Goal: Task Accomplishment & Management: Use online tool/utility

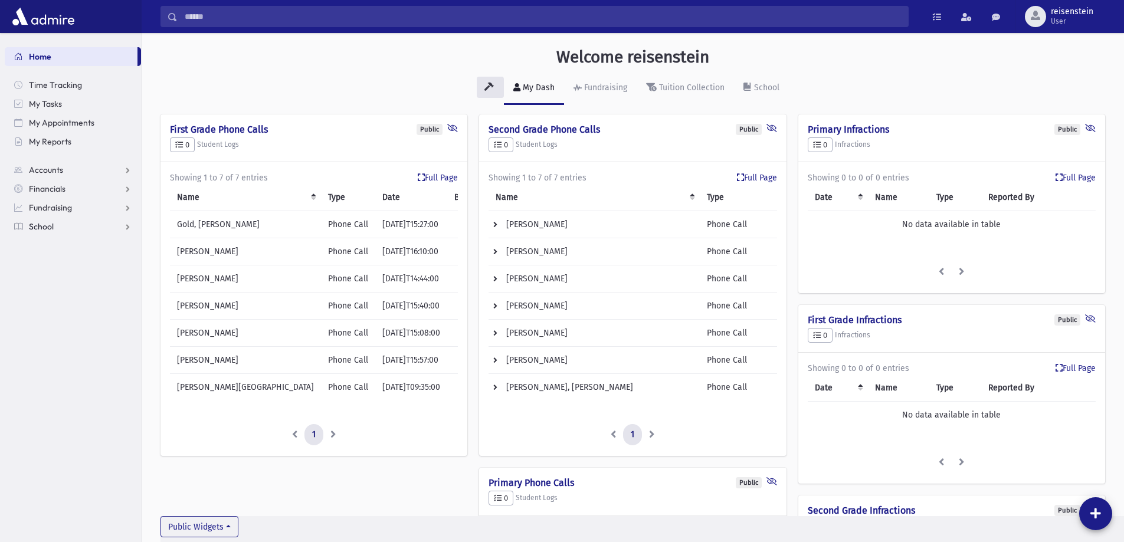
click at [53, 234] on link "School" at bounding box center [73, 226] width 136 height 19
click at [55, 263] on span "Attendance" at bounding box center [57, 264] width 44 height 11
click at [55, 286] on span "Entry" at bounding box center [55, 283] width 20 height 11
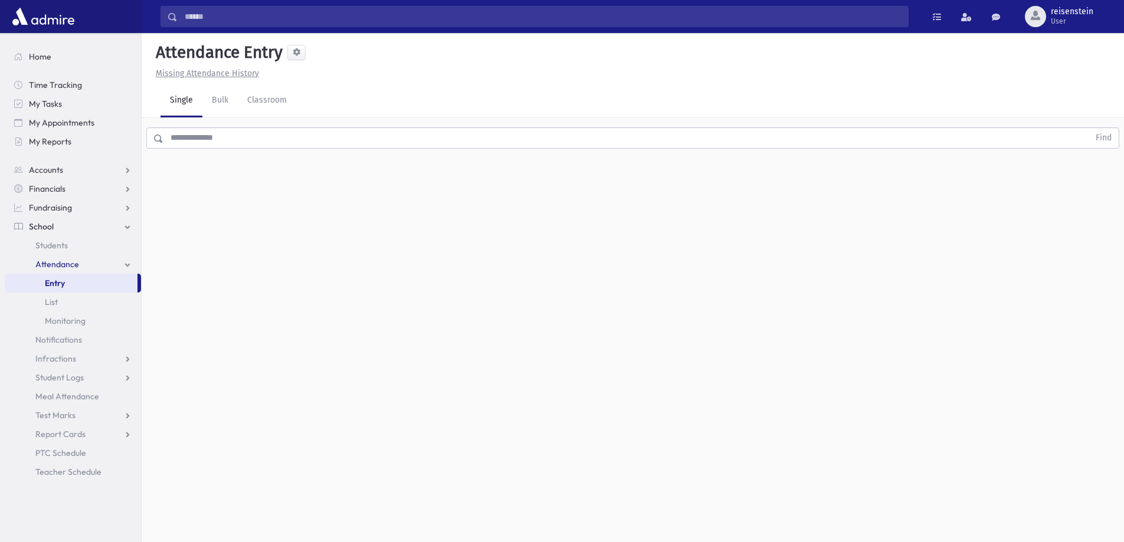
click at [263, 137] on input "text" at bounding box center [626, 137] width 926 height 21
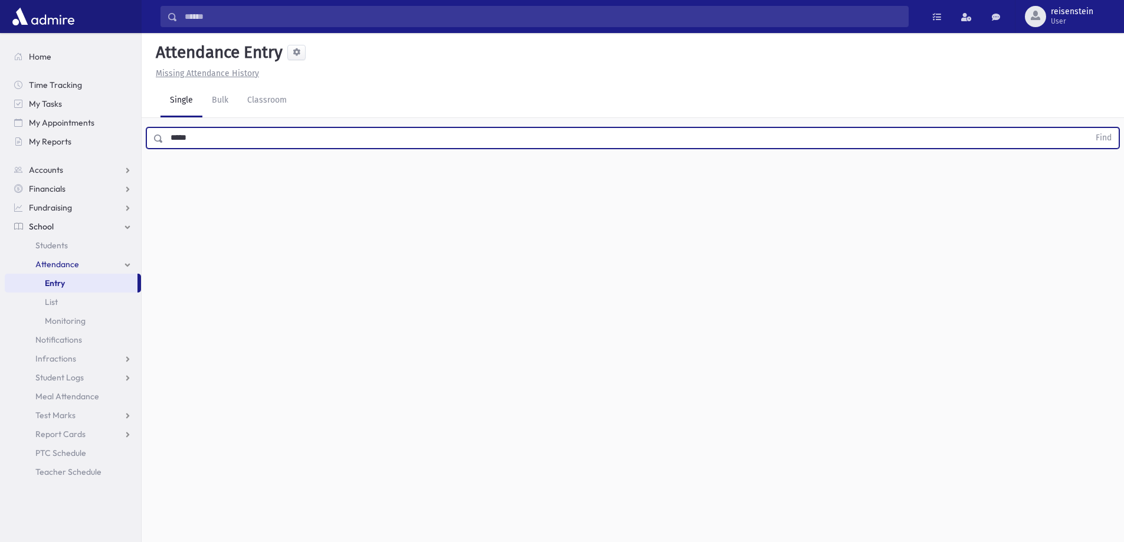
click at [1089, 128] on button "Find" at bounding box center [1104, 138] width 30 height 20
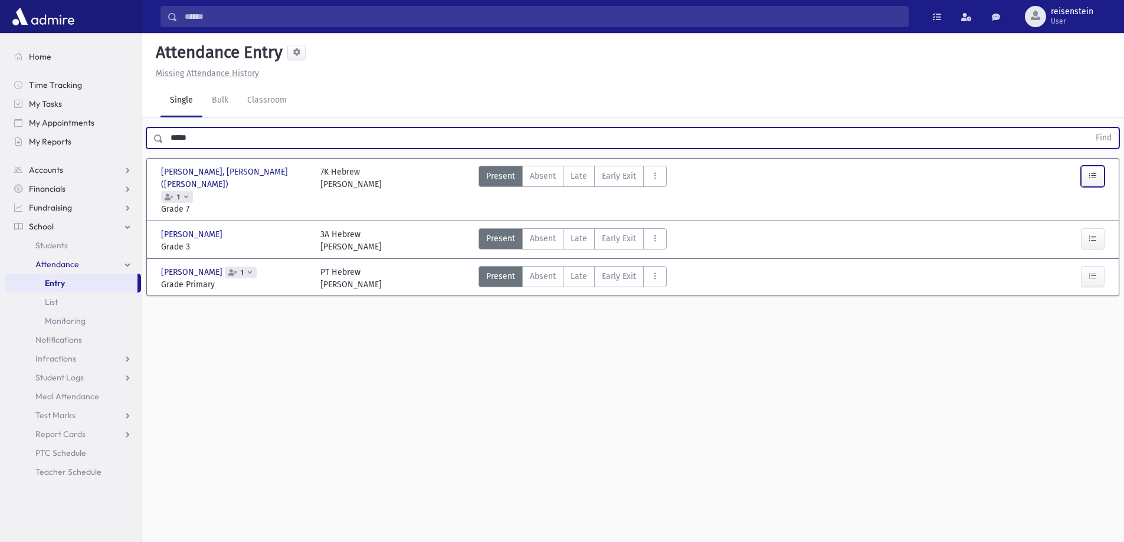
click at [1100, 179] on button "button" at bounding box center [1093, 176] width 24 height 21
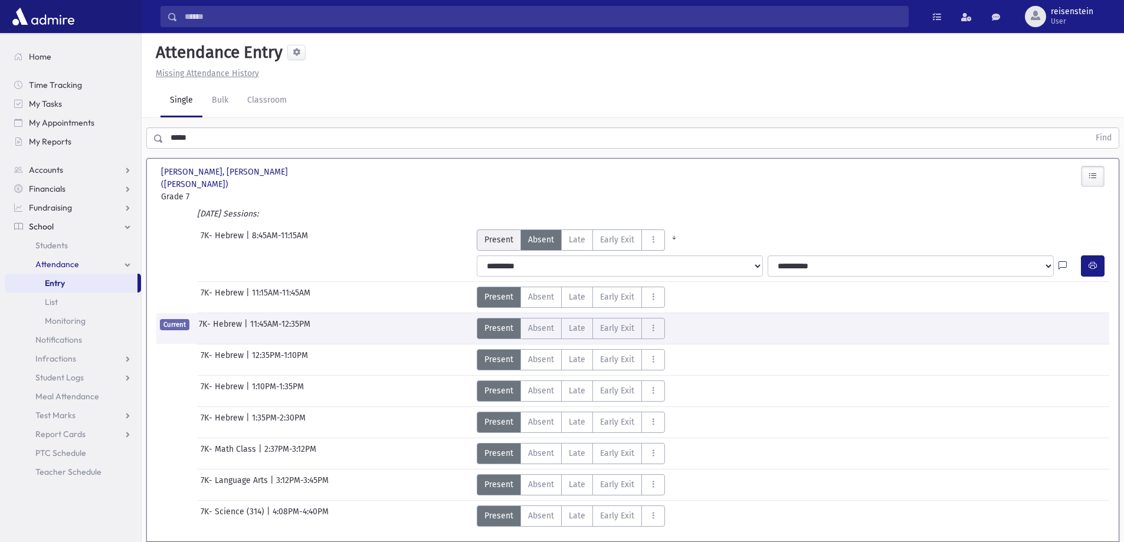
click at [512, 234] on span "Present" at bounding box center [499, 240] width 29 height 12
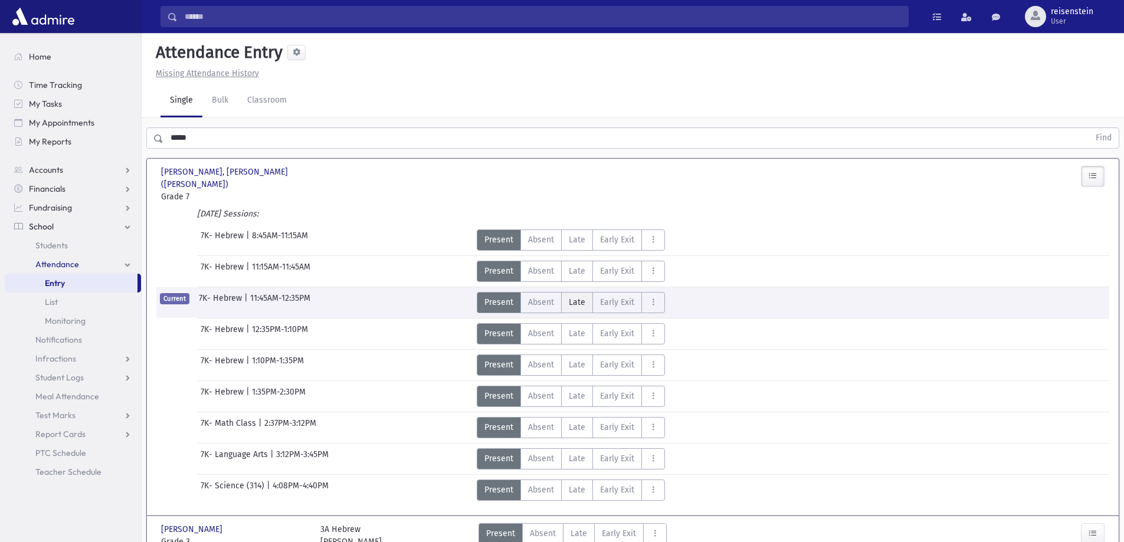
click at [580, 296] on span "Late" at bounding box center [577, 302] width 17 height 12
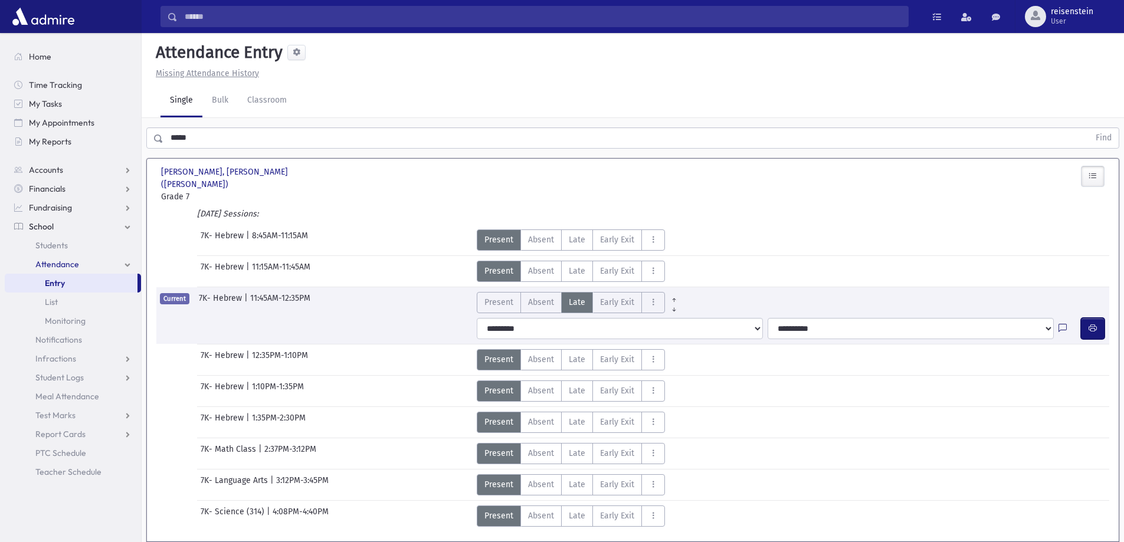
drag, startPoint x: 1088, startPoint y: 321, endPoint x: 1058, endPoint y: 312, distance: 30.8
click at [1088, 319] on button "button" at bounding box center [1093, 328] width 24 height 21
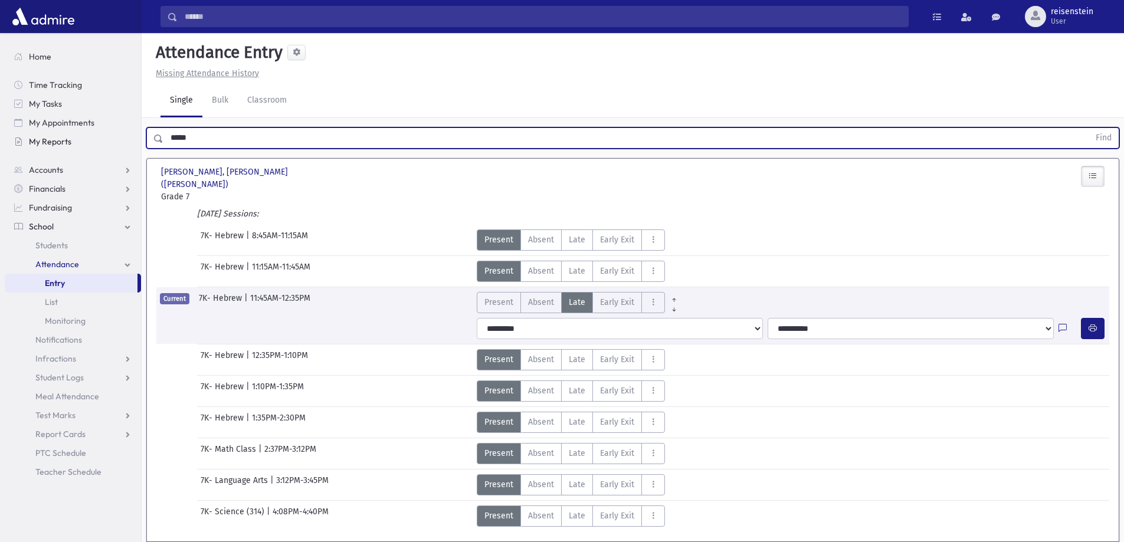
drag, startPoint x: 189, startPoint y: 139, endPoint x: 140, endPoint y: 140, distance: 49.0
click at [140, 140] on div "Search Results All Accounts" at bounding box center [562, 330] width 1124 height 660
click at [1089, 128] on button "Find" at bounding box center [1104, 138] width 30 height 20
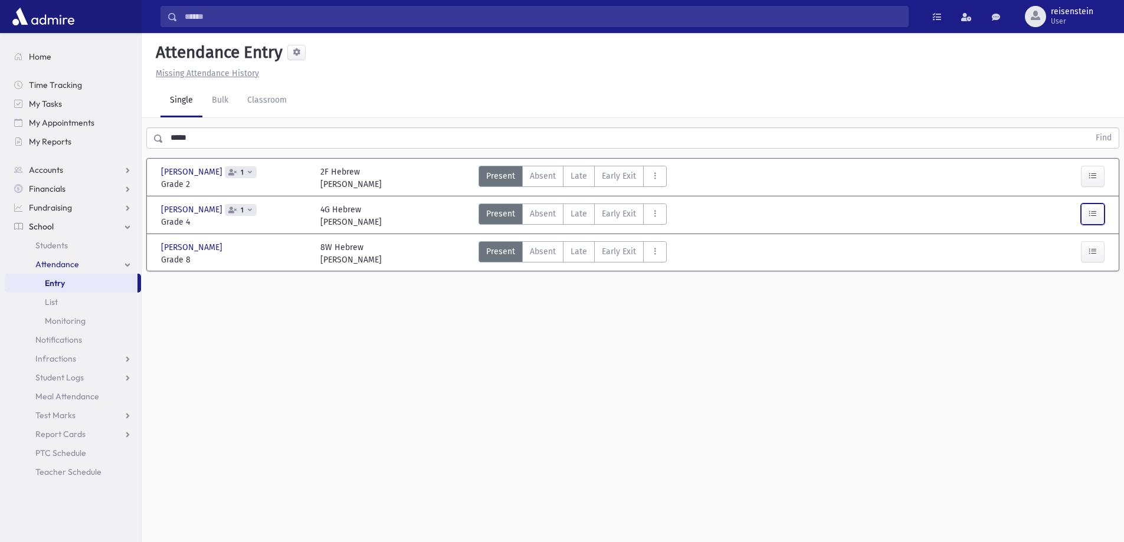
click at [1094, 216] on icon "button" at bounding box center [1093, 214] width 8 height 10
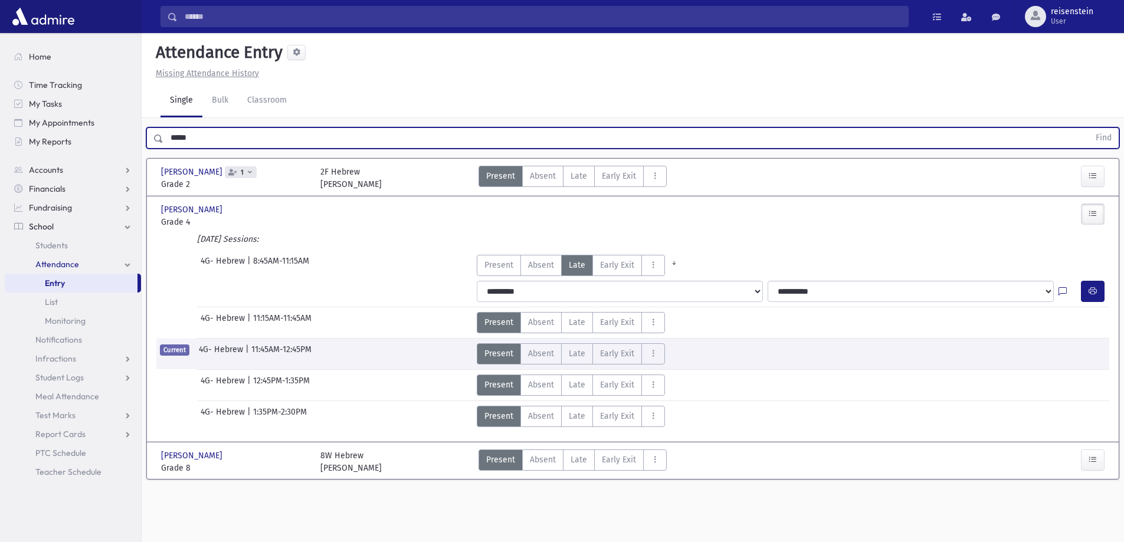
drag, startPoint x: 236, startPoint y: 135, endPoint x: -10, endPoint y: 130, distance: 246.2
click at [0, 130] on html "Search Results All Accounts My Accounts Opportunities Students" at bounding box center [562, 271] width 1124 height 542
click at [1089, 128] on button "Find" at bounding box center [1104, 138] width 30 height 20
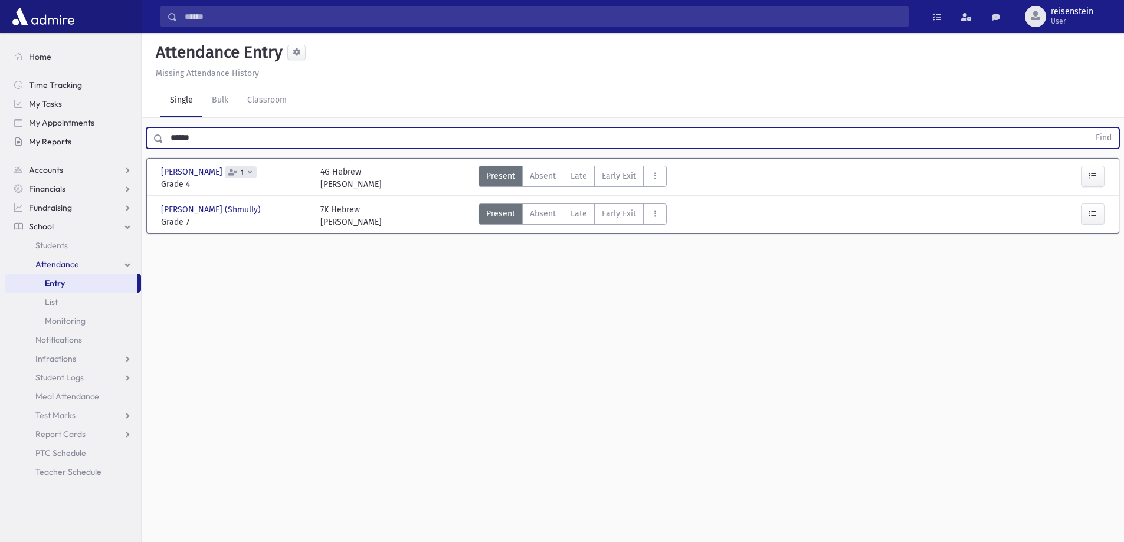
drag, startPoint x: 234, startPoint y: 132, endPoint x: 140, endPoint y: 133, distance: 94.5
click at [140, 133] on div "Search Results All Accounts" at bounding box center [562, 284] width 1124 height 569
click at [1089, 128] on button "Find" at bounding box center [1104, 138] width 30 height 20
drag, startPoint x: 264, startPoint y: 140, endPoint x: 77, endPoint y: 148, distance: 187.3
click at [77, 148] on div "Search Results All Accounts" at bounding box center [562, 284] width 1124 height 569
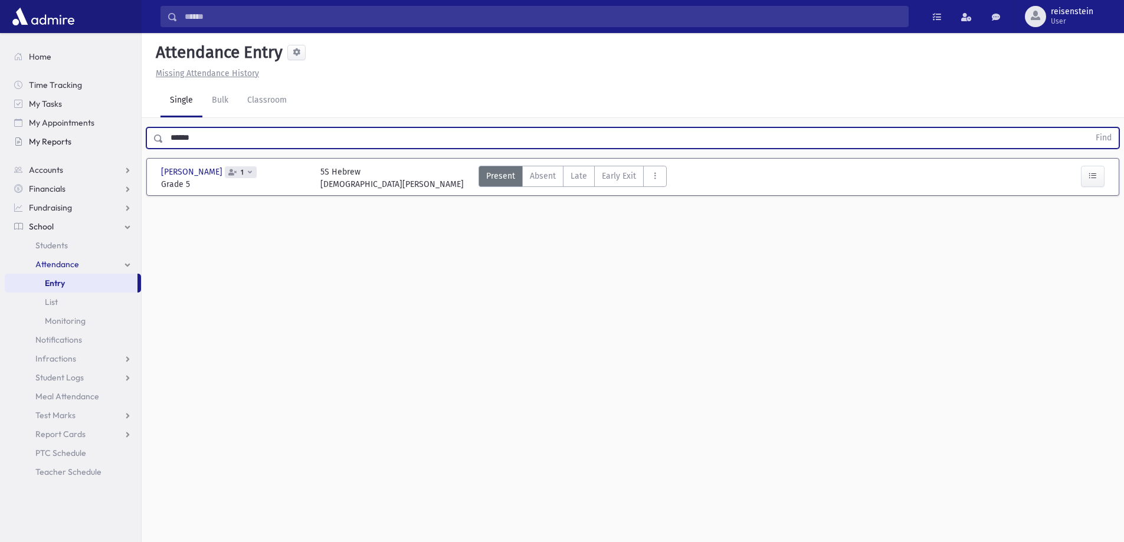
click at [1089, 128] on button "Find" at bounding box center [1104, 138] width 30 height 20
drag, startPoint x: 211, startPoint y: 136, endPoint x: 138, endPoint y: 145, distance: 74.3
click at [138, 145] on div "Search Results All Accounts" at bounding box center [562, 284] width 1124 height 569
click at [1089, 128] on button "Find" at bounding box center [1104, 138] width 30 height 20
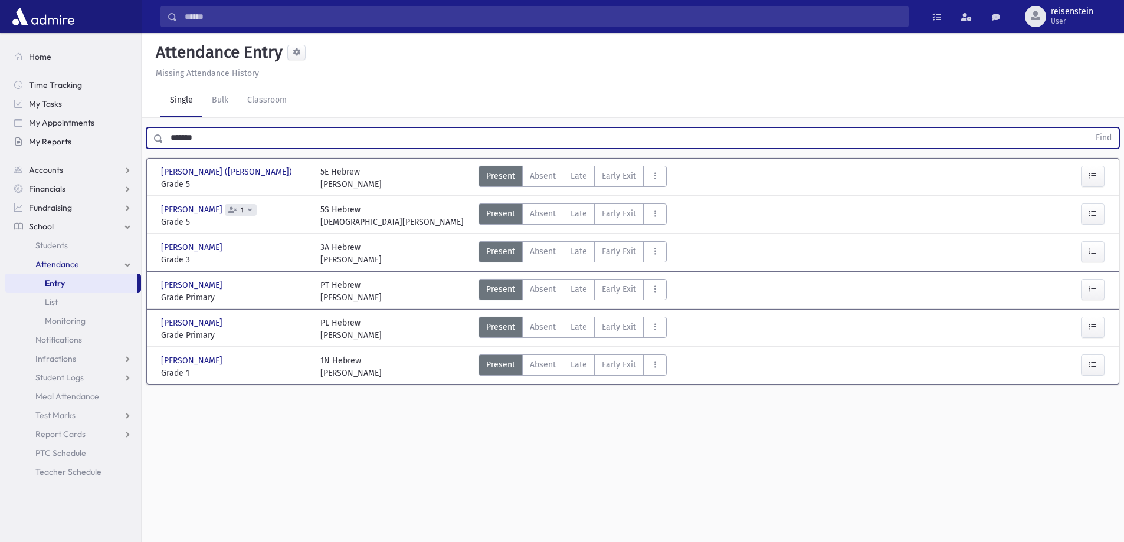
drag, startPoint x: 280, startPoint y: 138, endPoint x: 31, endPoint y: 135, distance: 249.1
click at [31, 135] on div "Search Results All Accounts" at bounding box center [562, 284] width 1124 height 569
click at [1089, 128] on button "Find" at bounding box center [1104, 138] width 30 height 20
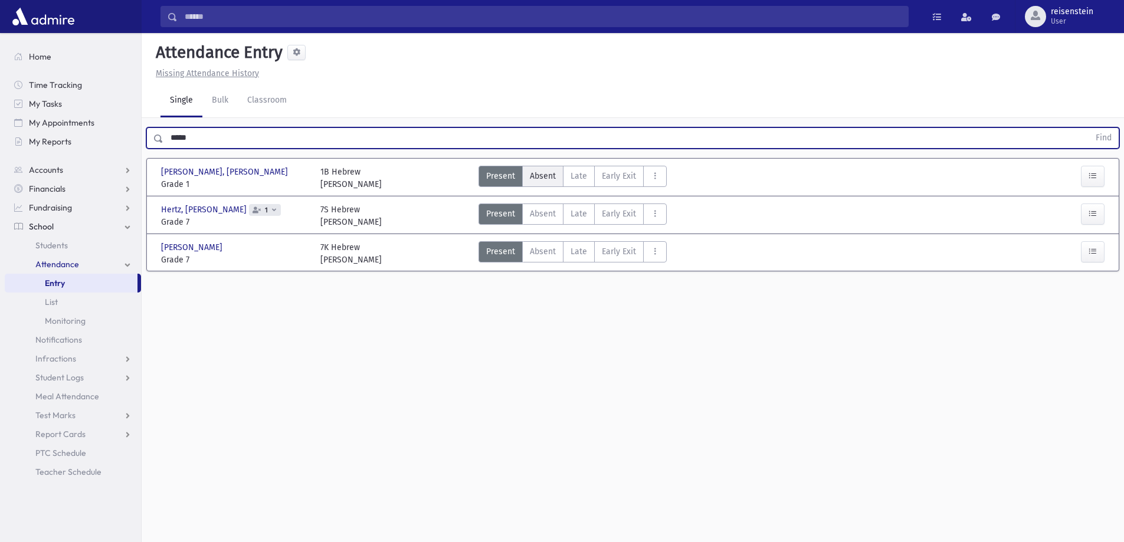
click at [534, 172] on span "Absent" at bounding box center [543, 176] width 26 height 12
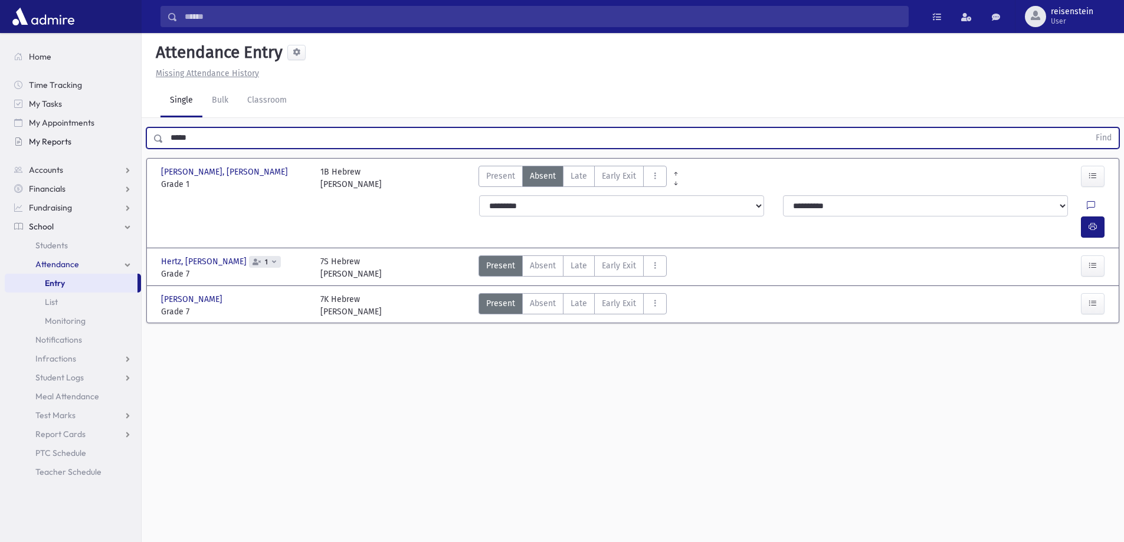
drag, startPoint x: 211, startPoint y: 140, endPoint x: 106, endPoint y: 143, distance: 105.1
click at [108, 143] on div "Search Results All Accounts" at bounding box center [562, 284] width 1124 height 569
click at [1089, 128] on button "Find" at bounding box center [1104, 138] width 30 height 20
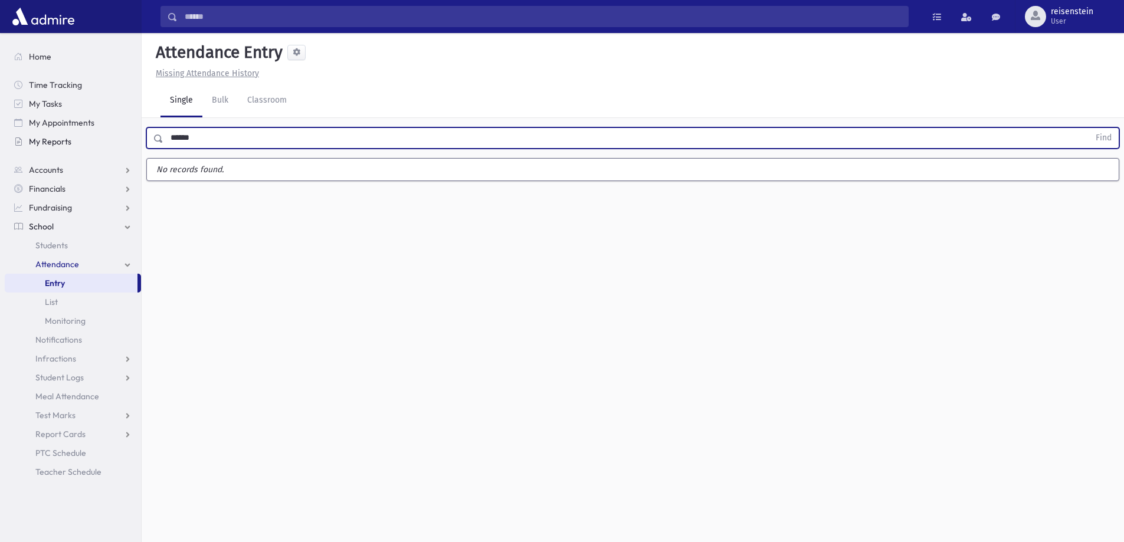
click at [1089, 128] on button "Find" at bounding box center [1104, 138] width 30 height 20
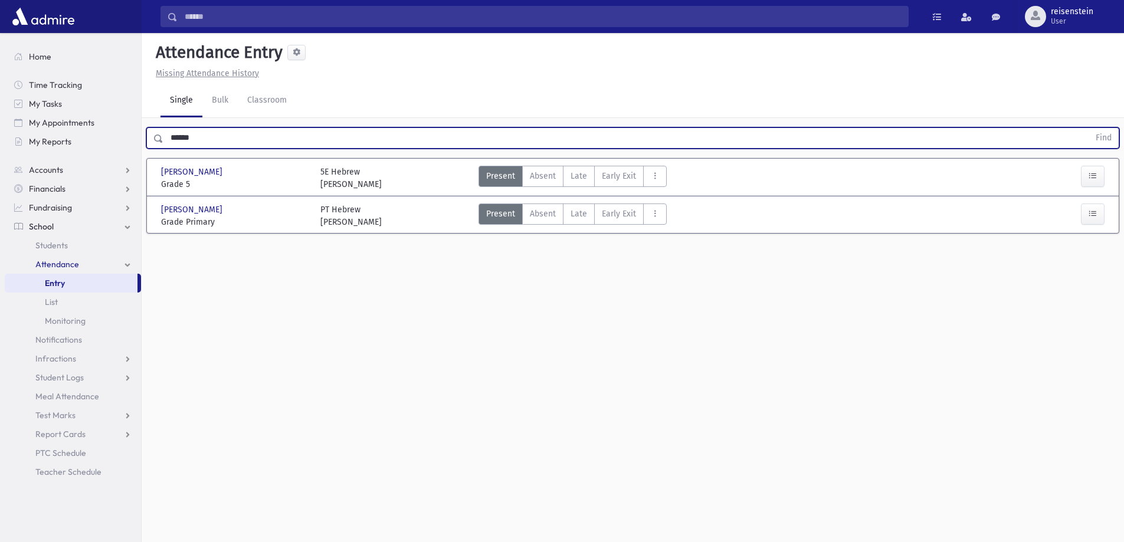
drag, startPoint x: 248, startPoint y: 135, endPoint x: 141, endPoint y: 141, distance: 107.6
click at [141, 141] on div "Search Results All Accounts" at bounding box center [562, 284] width 1124 height 569
click at [1089, 128] on button "Find" at bounding box center [1104, 138] width 30 height 20
click at [1099, 176] on button "button" at bounding box center [1093, 176] width 24 height 21
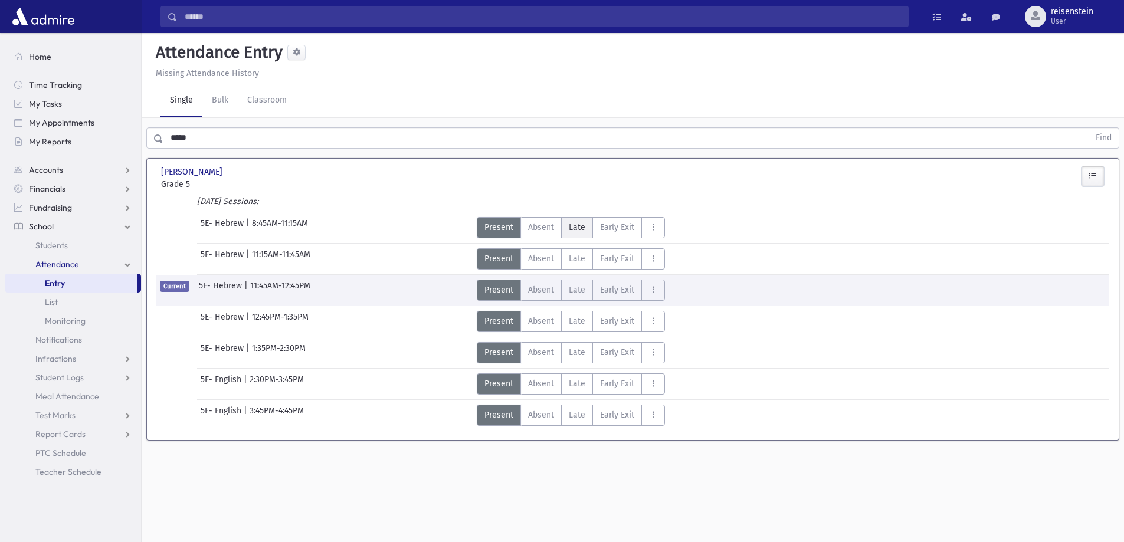
click at [581, 223] on span "Late" at bounding box center [577, 227] width 17 height 12
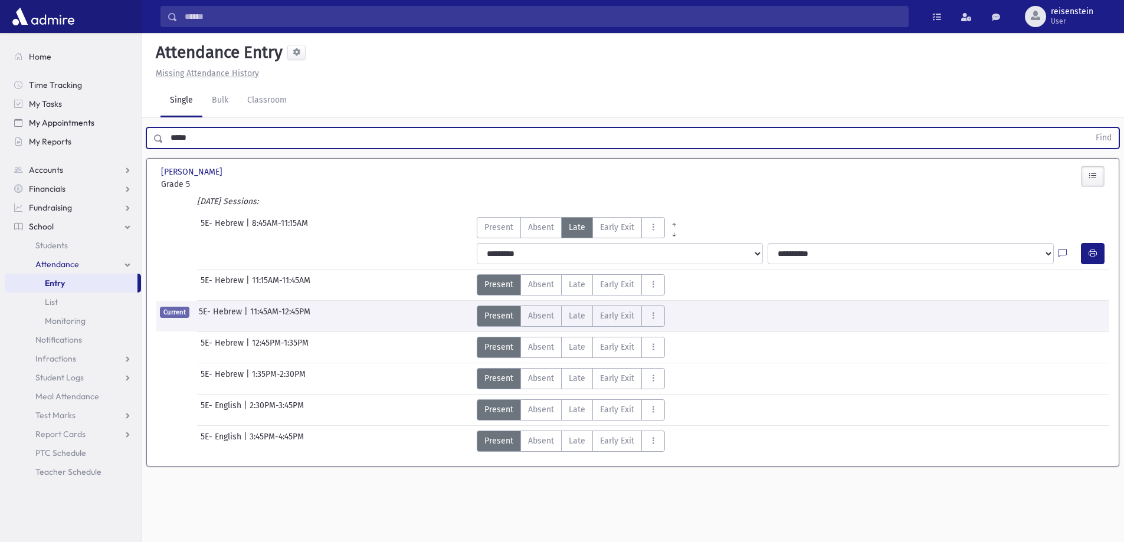
drag, startPoint x: 162, startPoint y: 134, endPoint x: 100, endPoint y: 126, distance: 62.5
click at [100, 126] on div "Search Results All Accounts" at bounding box center [562, 284] width 1124 height 569
click at [1089, 128] on button "Find" at bounding box center [1104, 138] width 30 height 20
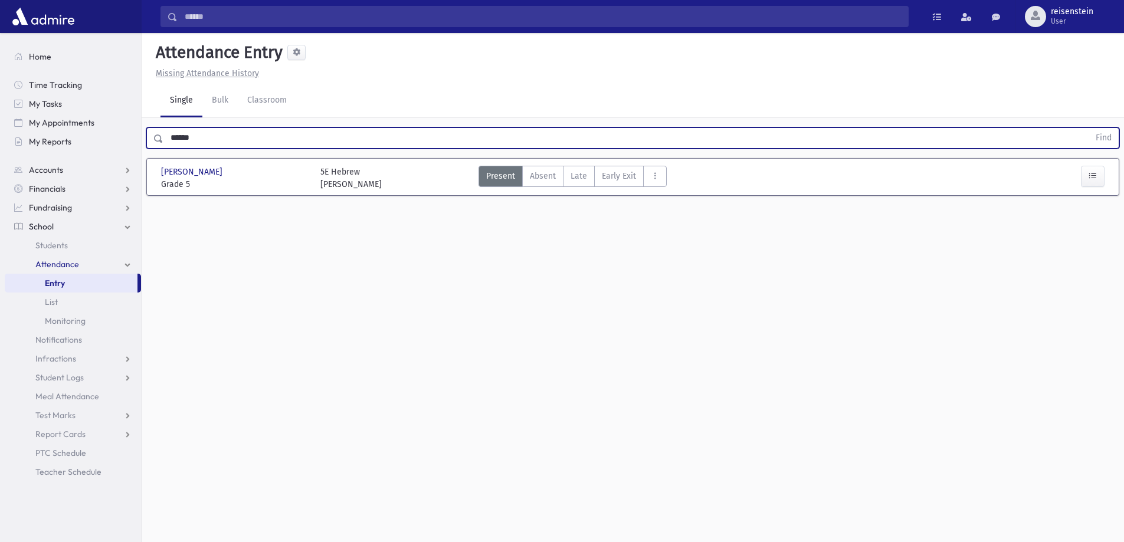
click at [1080, 181] on div at bounding box center [1071, 178] width 80 height 25
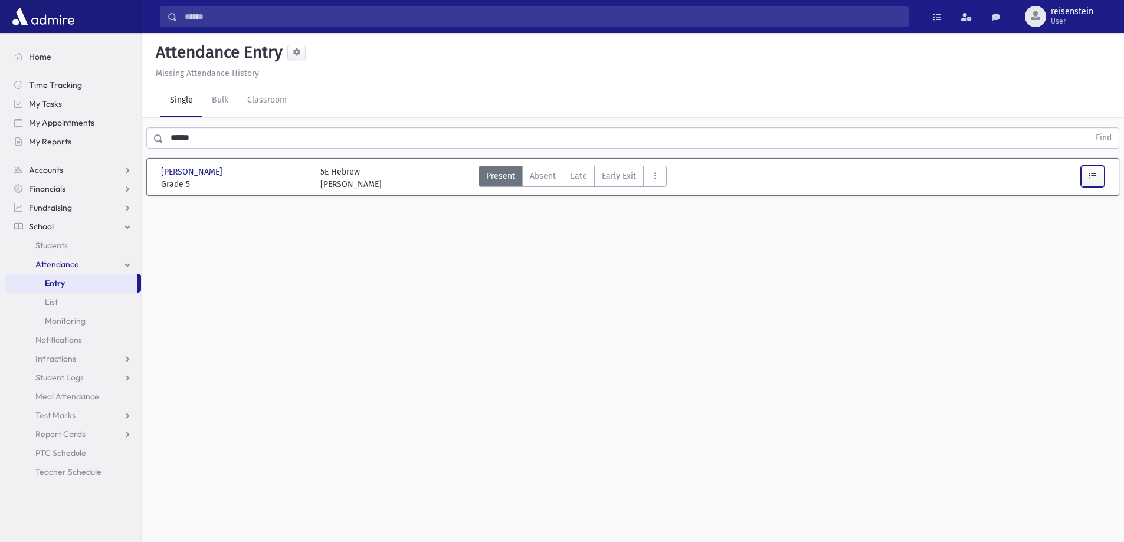
click at [1087, 178] on button "button" at bounding box center [1093, 176] width 24 height 21
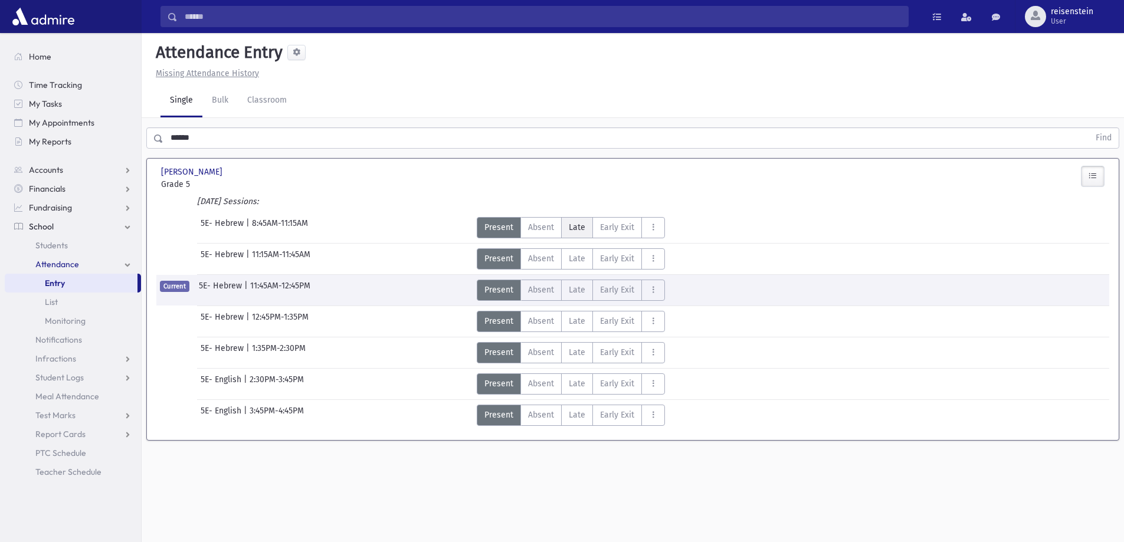
click at [583, 231] on span "Late" at bounding box center [577, 227] width 17 height 12
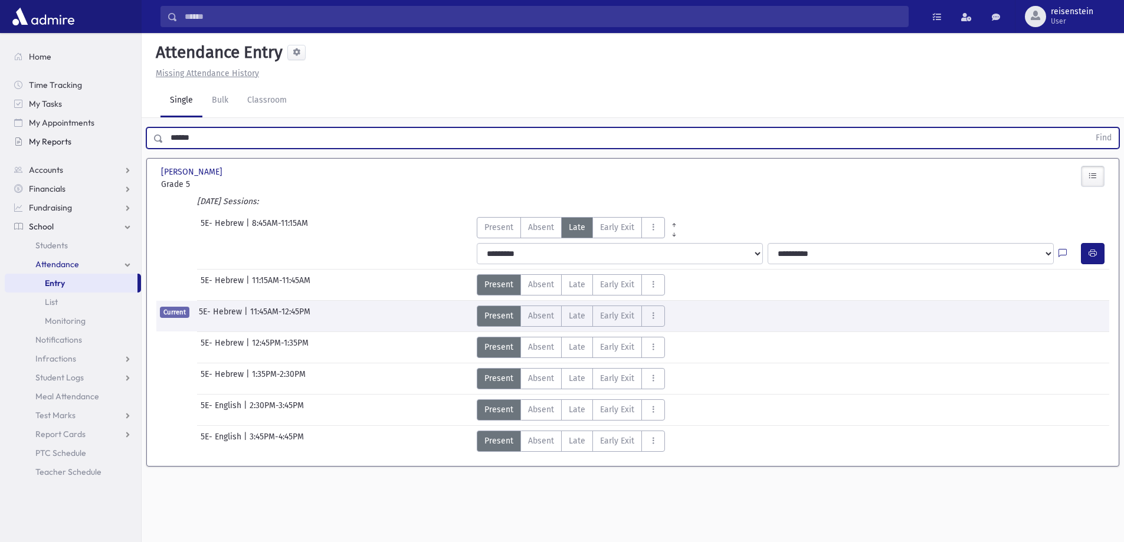
drag, startPoint x: 306, startPoint y: 139, endPoint x: 90, endPoint y: 147, distance: 216.2
click at [90, 147] on div "Search Results All Accounts" at bounding box center [562, 284] width 1124 height 569
click at [1089, 128] on button "Find" at bounding box center [1104, 138] width 30 height 20
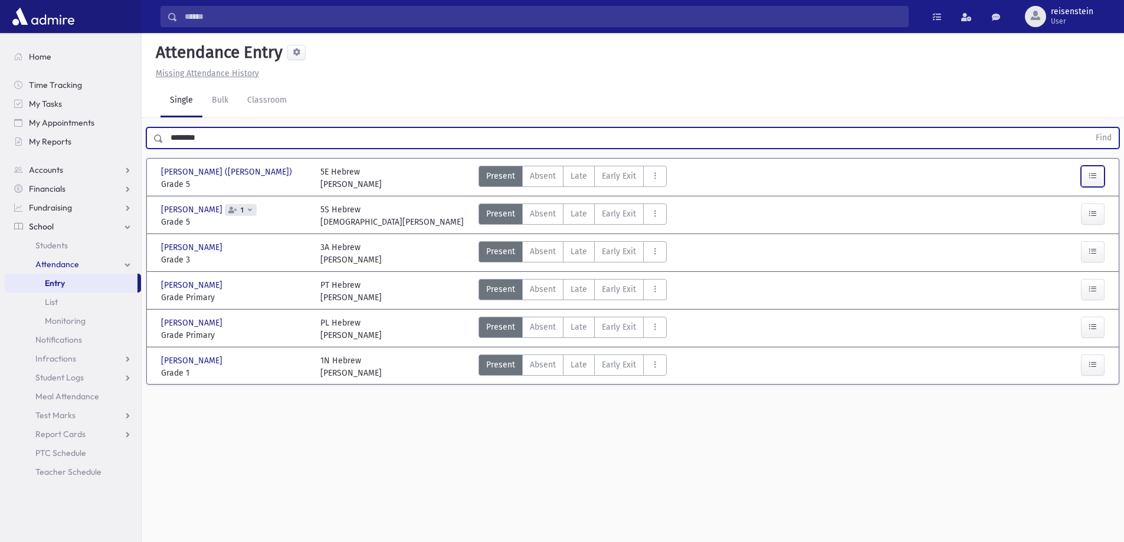
click at [1091, 178] on icon "button" at bounding box center [1093, 176] width 8 height 10
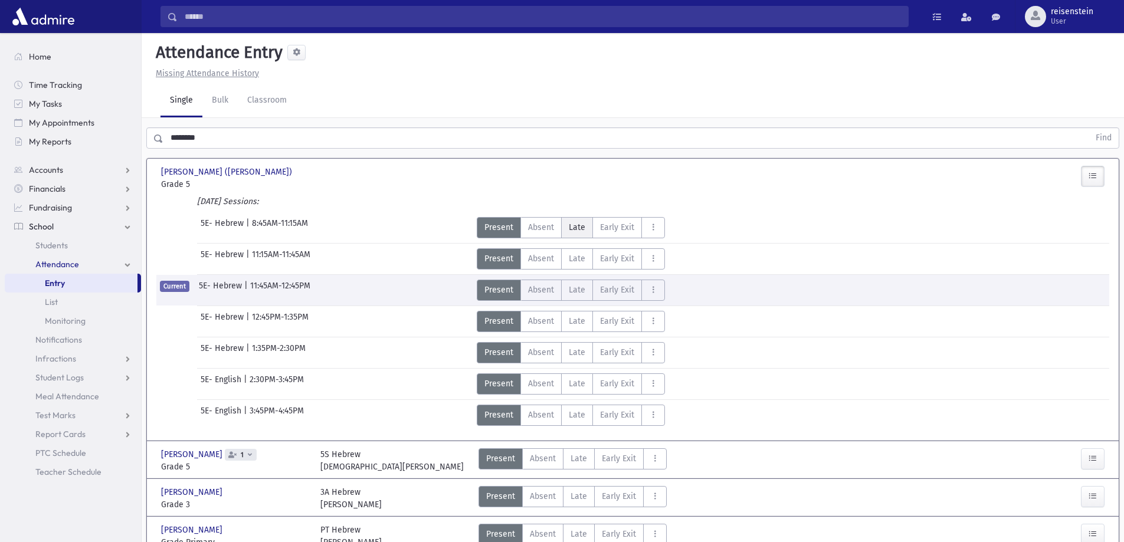
click at [580, 227] on span "Late" at bounding box center [577, 227] width 17 height 12
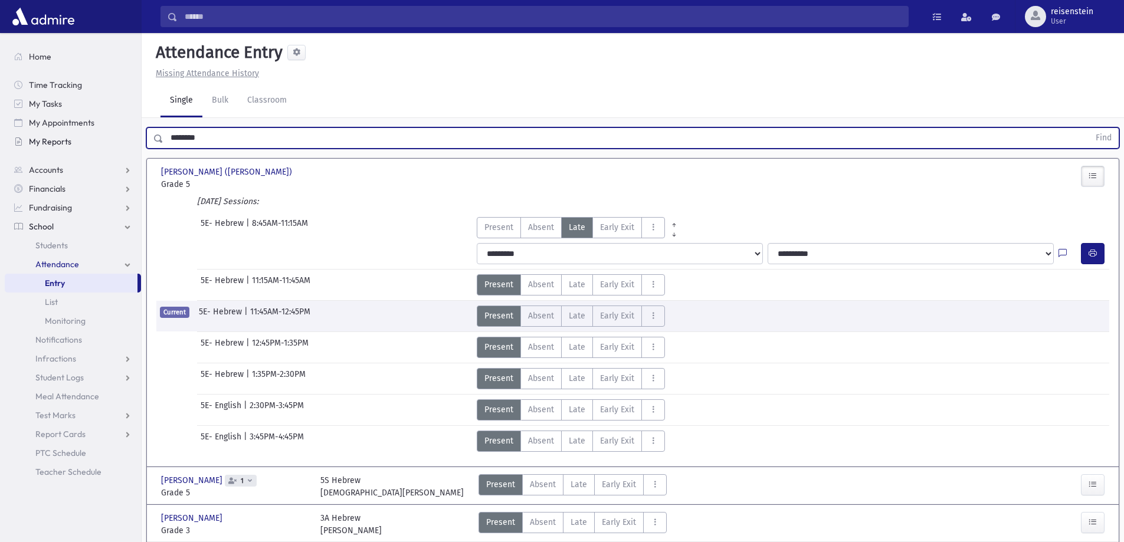
drag, startPoint x: 221, startPoint y: 139, endPoint x: 78, endPoint y: 138, distance: 143.4
click at [78, 138] on div "Search Results All Accounts" at bounding box center [562, 349] width 1124 height 699
click at [1089, 128] on button "Find" at bounding box center [1104, 138] width 30 height 20
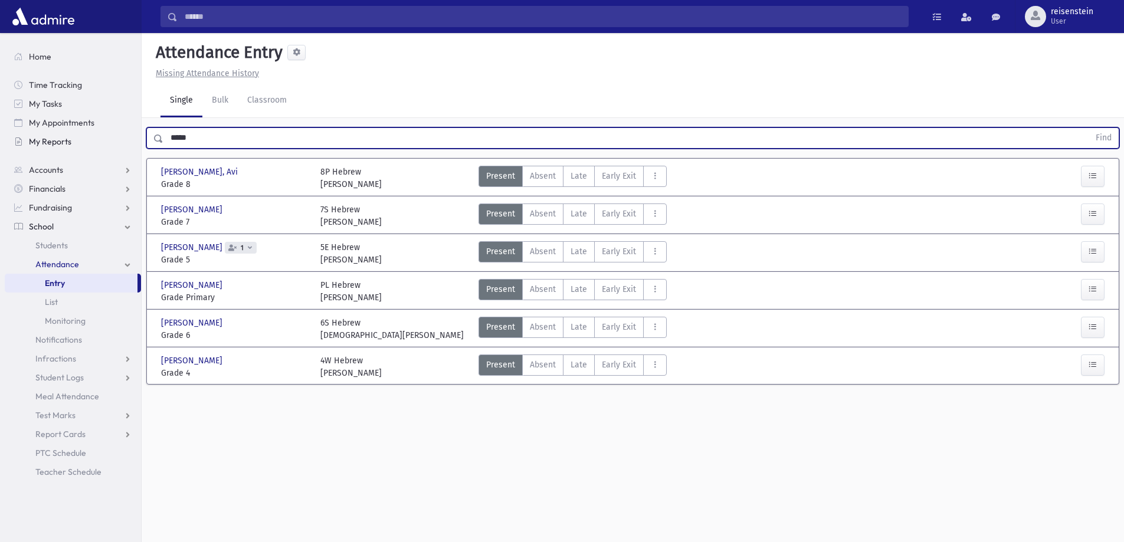
drag, startPoint x: 206, startPoint y: 134, endPoint x: 126, endPoint y: 138, distance: 79.8
click at [126, 138] on div "Search Results All Accounts" at bounding box center [562, 284] width 1124 height 569
click at [1089, 128] on button "Find" at bounding box center [1104, 138] width 30 height 20
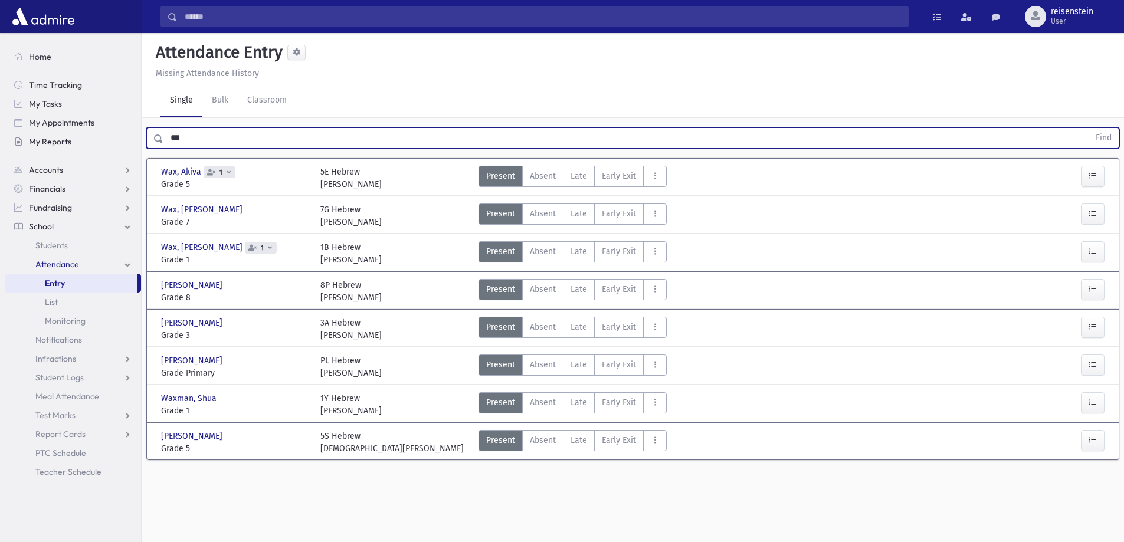
drag, startPoint x: 197, startPoint y: 140, endPoint x: 117, endPoint y: 140, distance: 79.1
click at [117, 140] on div "Search Results All Accounts" at bounding box center [562, 284] width 1124 height 569
click at [1089, 128] on button "Find" at bounding box center [1104, 138] width 30 height 20
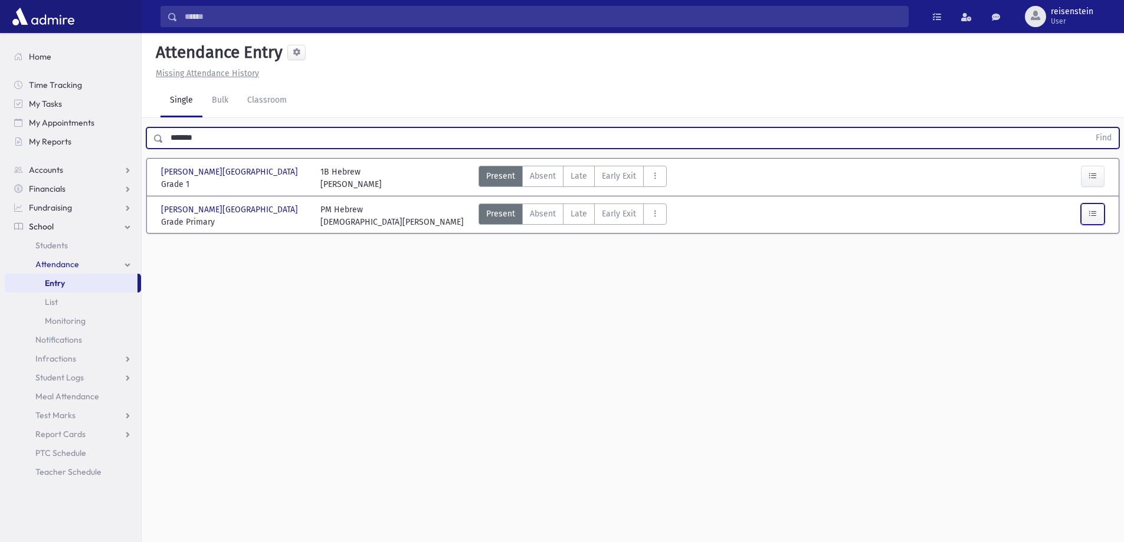
click at [1093, 210] on icon "button" at bounding box center [1093, 214] width 8 height 10
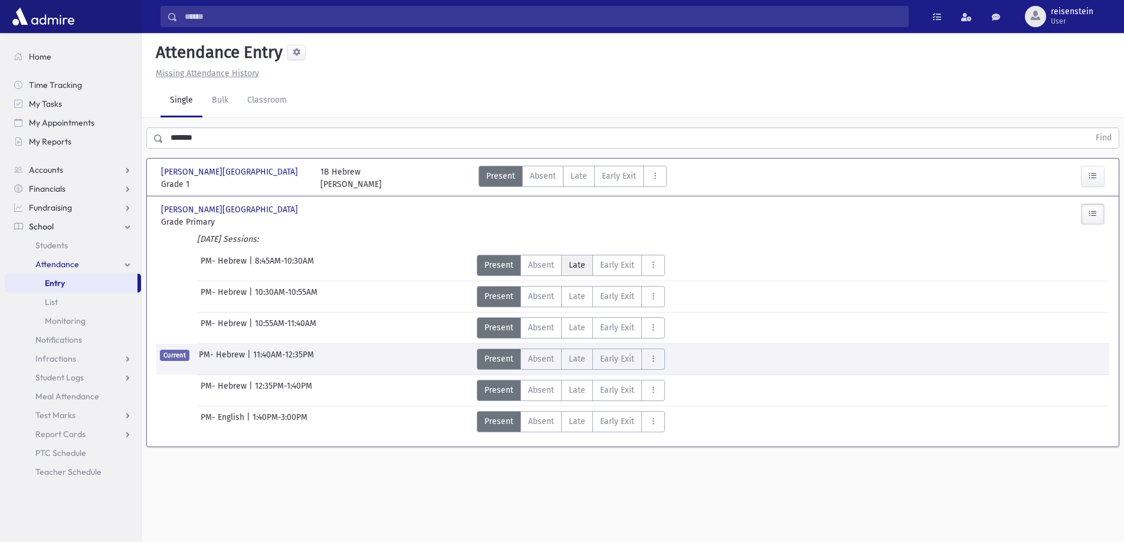
click at [586, 263] on label "Late L" at bounding box center [577, 265] width 32 height 21
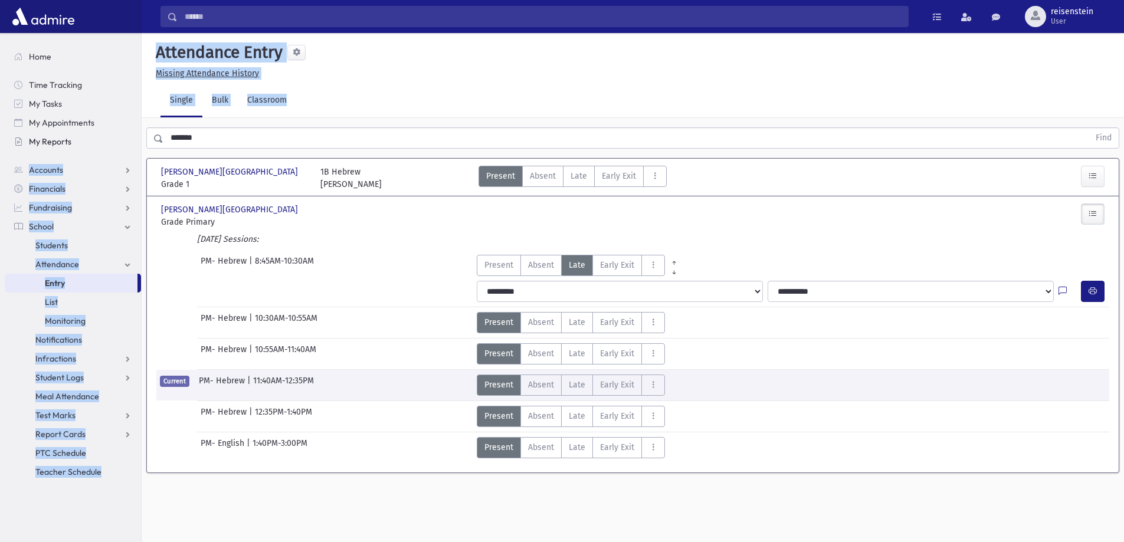
drag, startPoint x: 226, startPoint y: 149, endPoint x: 136, endPoint y: 132, distance: 91.8
click at [102, 139] on div "Search Results All Accounts" at bounding box center [562, 284] width 1124 height 569
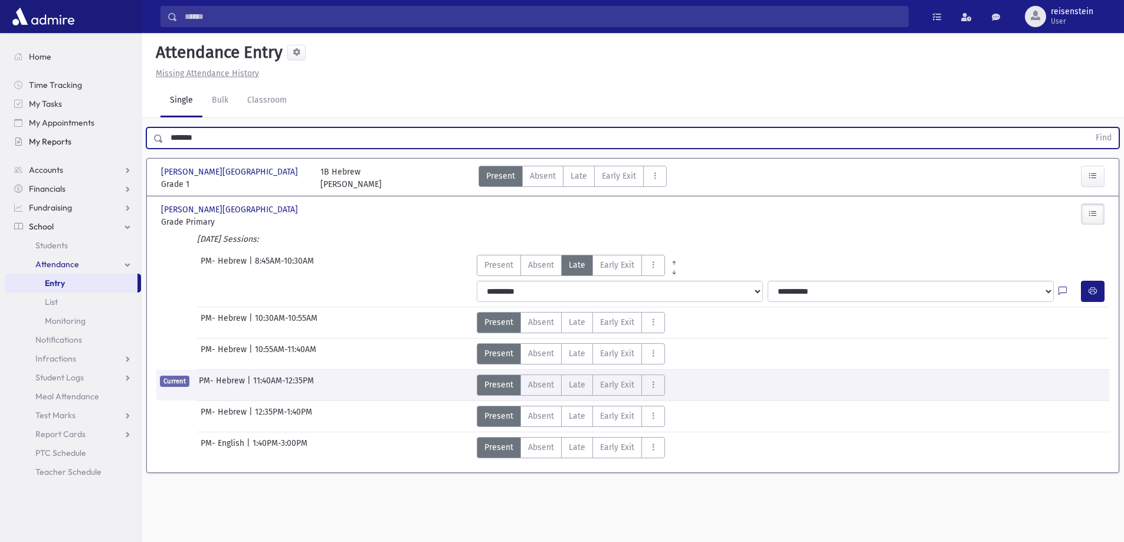
drag, startPoint x: 220, startPoint y: 138, endPoint x: 132, endPoint y: 140, distance: 88.0
click at [132, 140] on div "Search Results All Accounts" at bounding box center [562, 284] width 1124 height 569
click at [1089, 128] on button "Find" at bounding box center [1104, 138] width 30 height 20
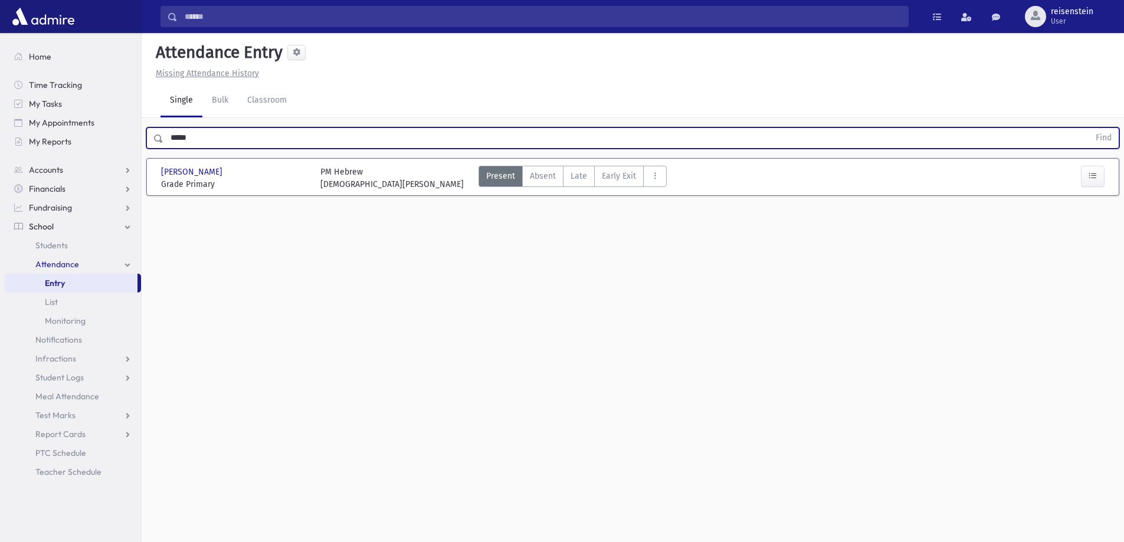
click at [221, 133] on input "*****" at bounding box center [626, 137] width 926 height 21
click at [1089, 128] on button "Find" at bounding box center [1104, 138] width 30 height 20
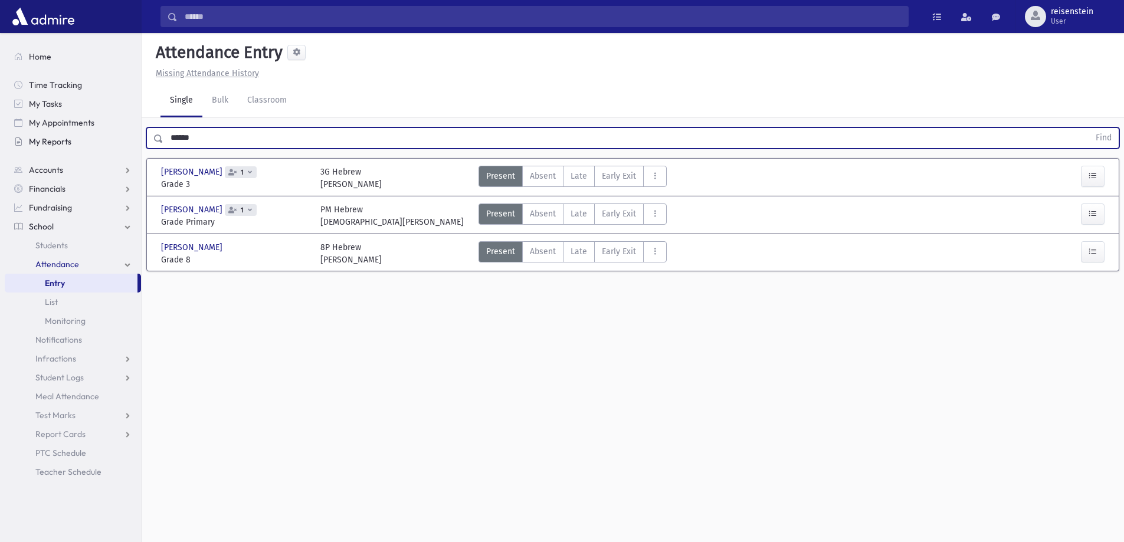
drag, startPoint x: 346, startPoint y: 133, endPoint x: 102, endPoint y: 138, distance: 243.8
click at [102, 138] on div "Search Results All Accounts" at bounding box center [562, 284] width 1124 height 569
type input "******"
click at [1089, 128] on button "Find" at bounding box center [1104, 138] width 30 height 20
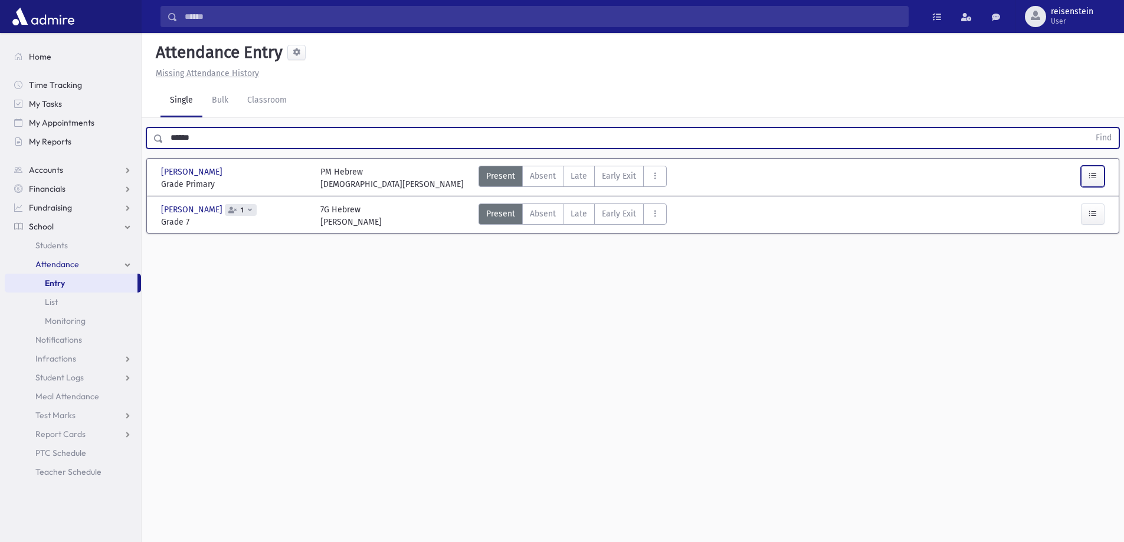
click at [1090, 180] on icon "button" at bounding box center [1093, 176] width 8 height 10
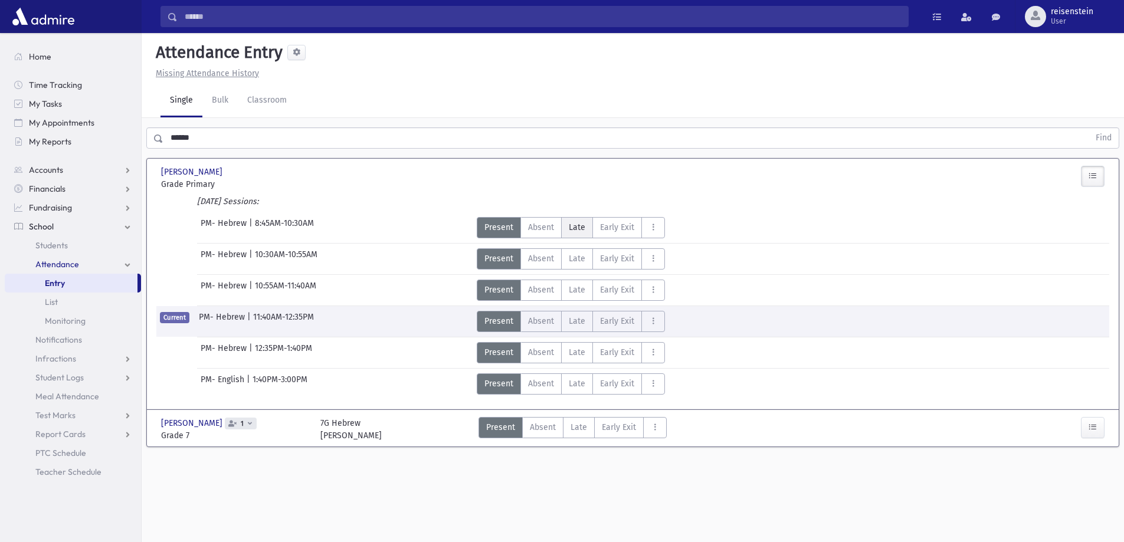
click at [567, 225] on label "Late L" at bounding box center [577, 227] width 32 height 21
